Goal: Find specific page/section: Find specific page/section

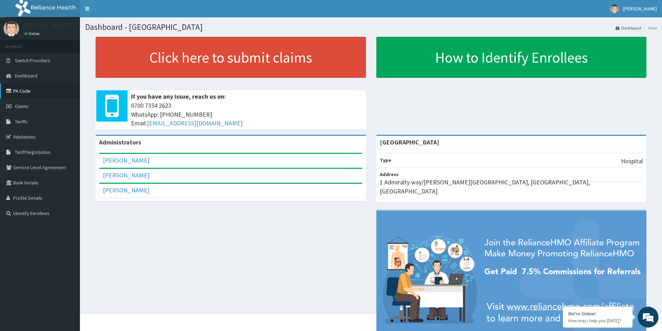
click at [35, 90] on link "PA Code" at bounding box center [40, 90] width 80 height 15
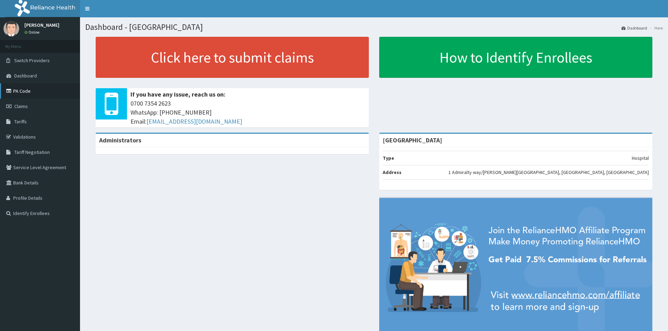
click at [39, 95] on link "PA Code" at bounding box center [40, 90] width 80 height 15
